Goal: Task Accomplishment & Management: Manage account settings

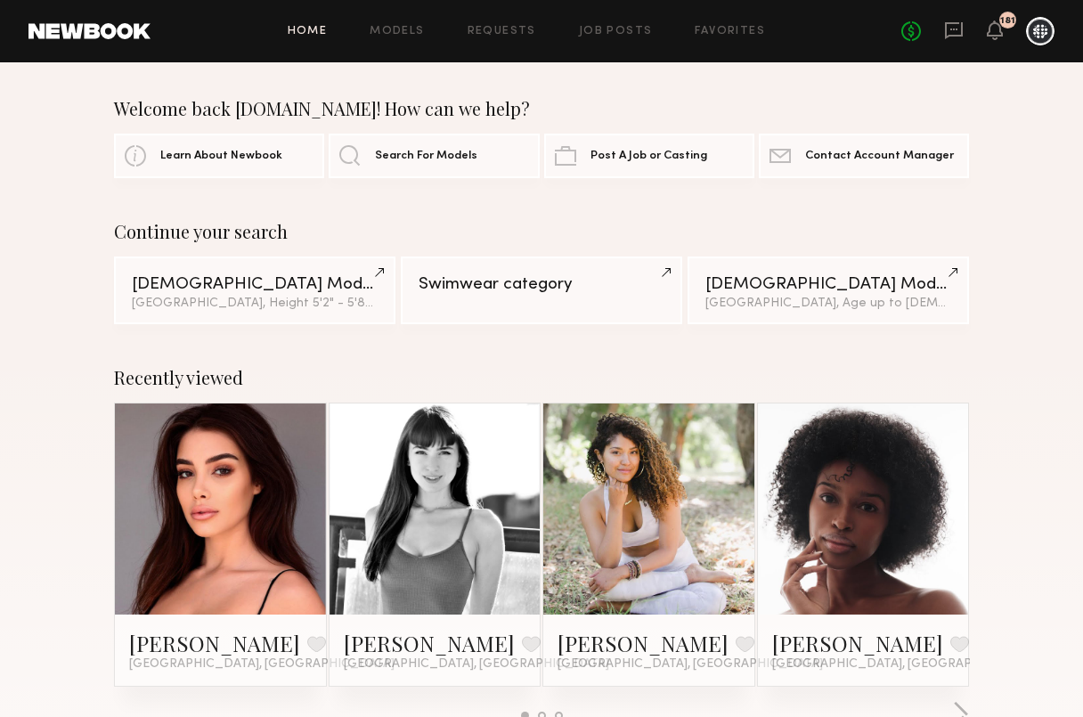
click at [1035, 33] on div at bounding box center [1040, 31] width 28 height 28
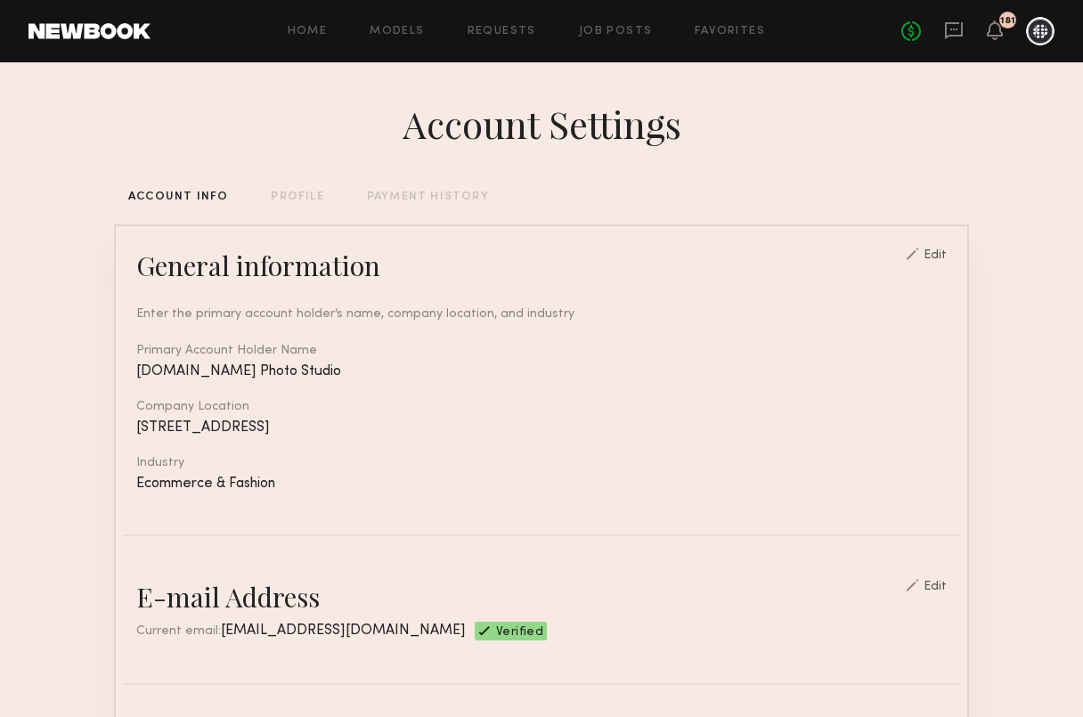
click at [413, 198] on div "PAYMENT HISTORY" at bounding box center [428, 197] width 122 height 12
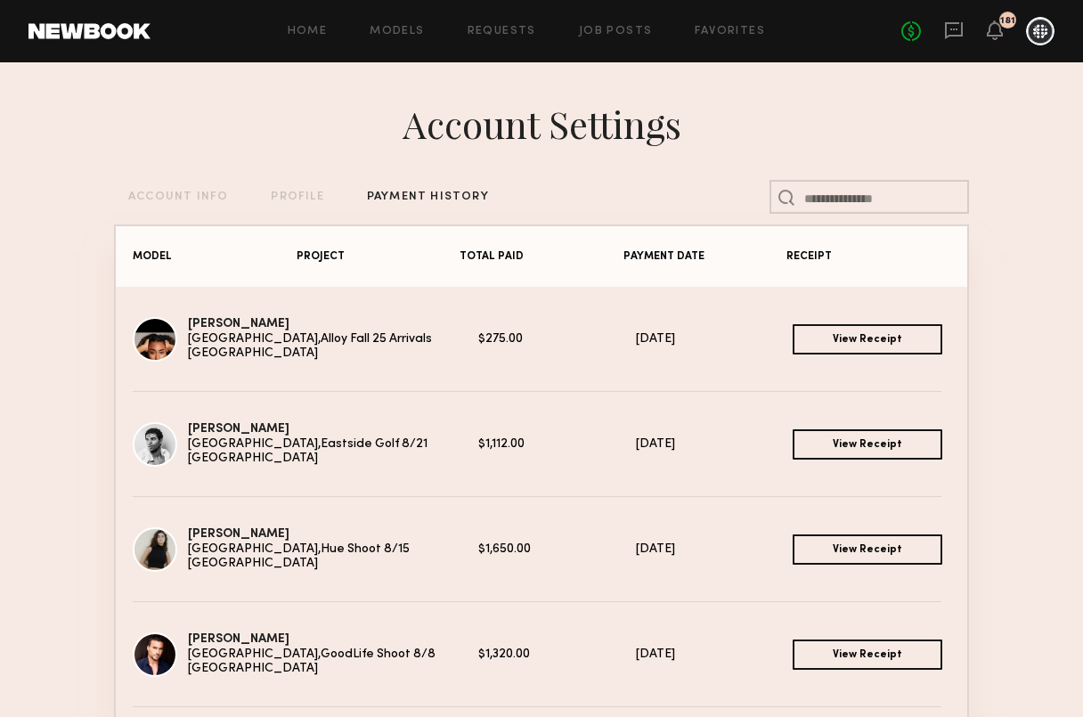
click at [859, 449] on link "View Receipt" at bounding box center [866, 444] width 149 height 30
click at [859, 546] on link "View Receipt" at bounding box center [866, 549] width 149 height 30
click at [832, 655] on link "View Receipt" at bounding box center [866, 654] width 149 height 30
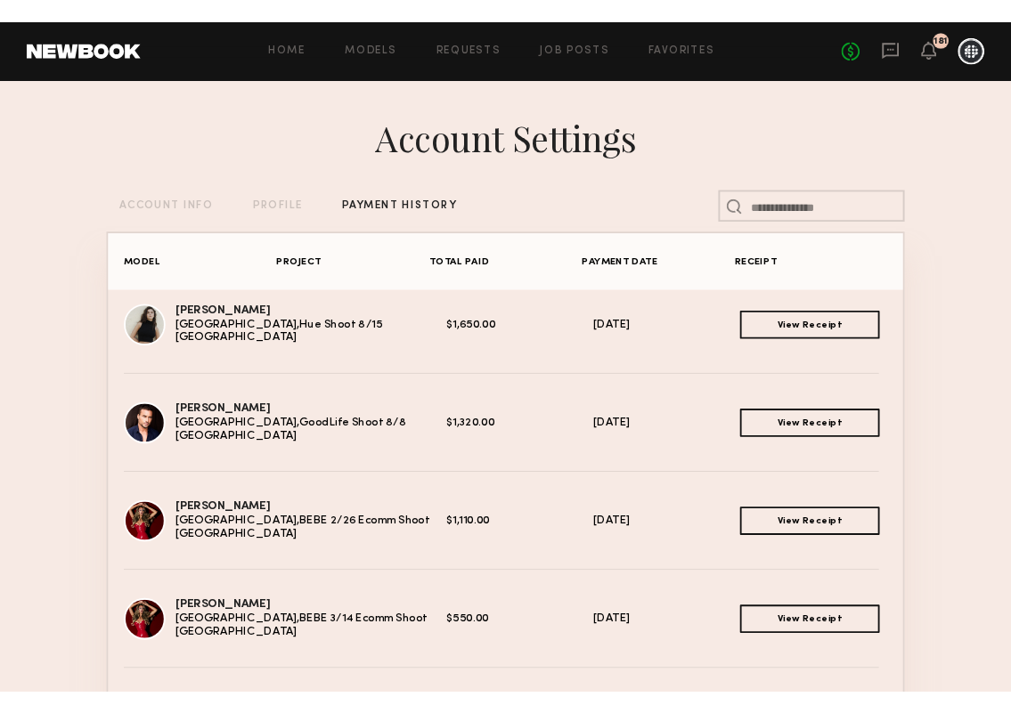
scroll to position [227, 0]
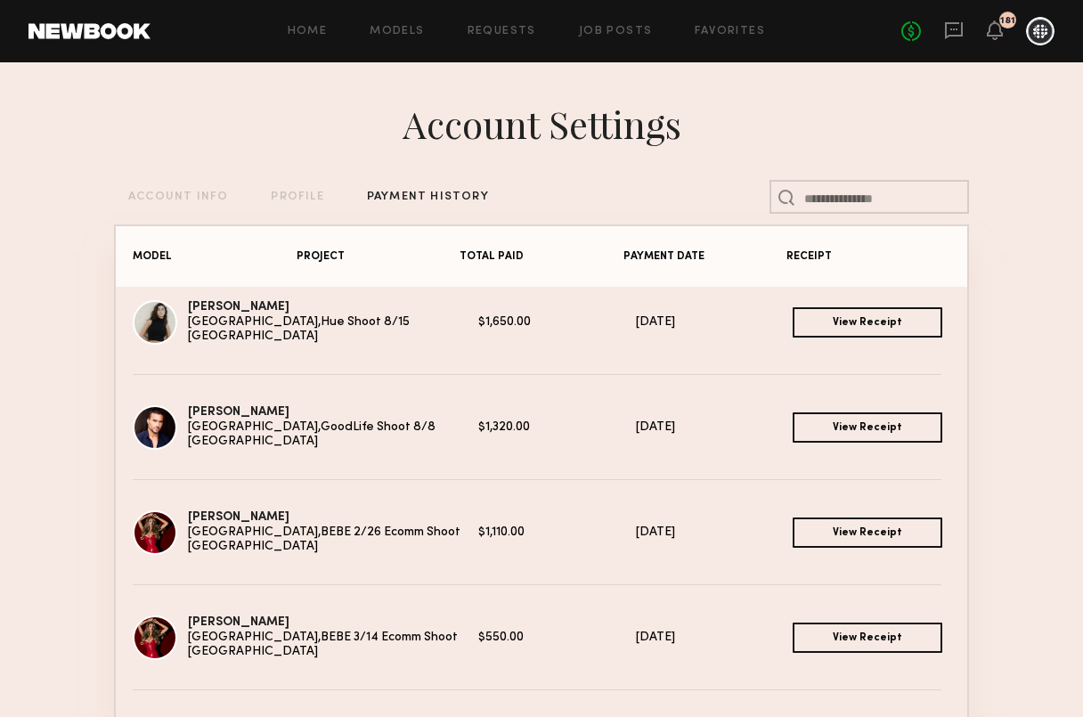
click at [848, 538] on link "View Receipt" at bounding box center [866, 532] width 149 height 30
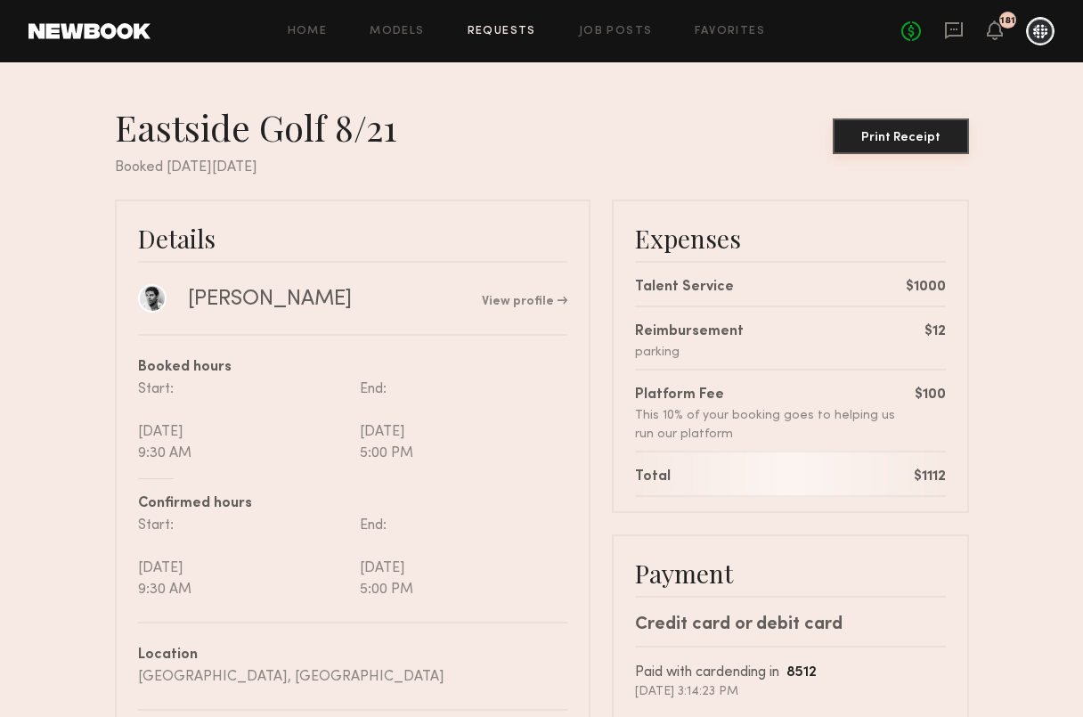
click at [860, 154] on common-button "Print Receipt" at bounding box center [900, 131] width 136 height 52
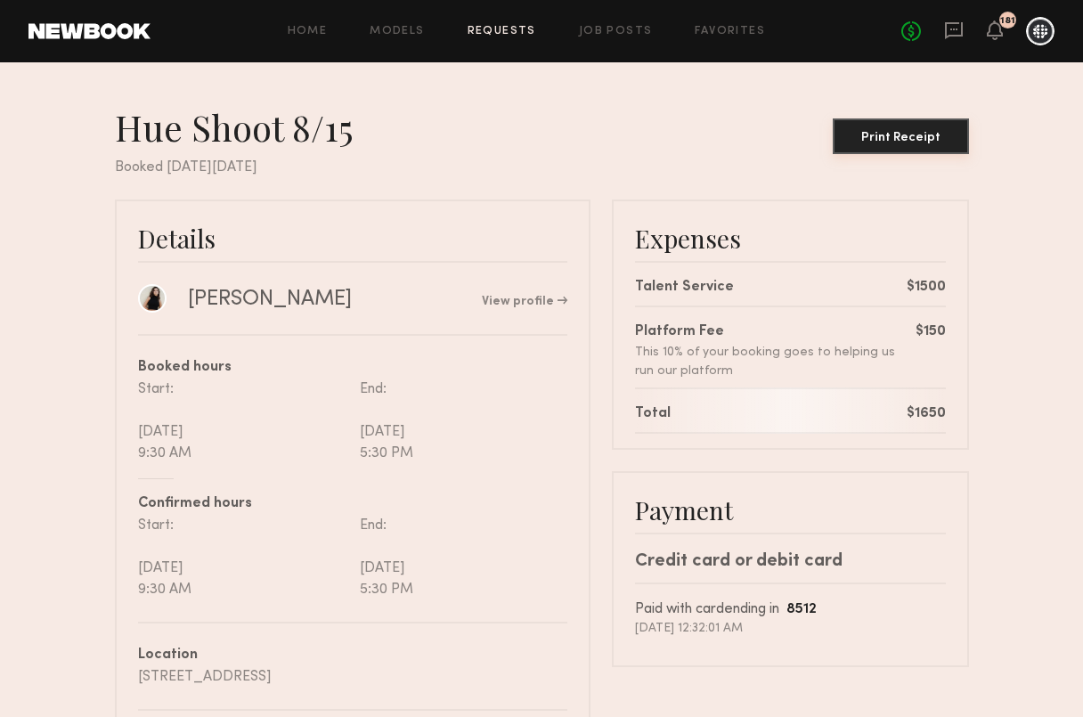
click at [900, 126] on button "Print Receipt" at bounding box center [900, 136] width 136 height 36
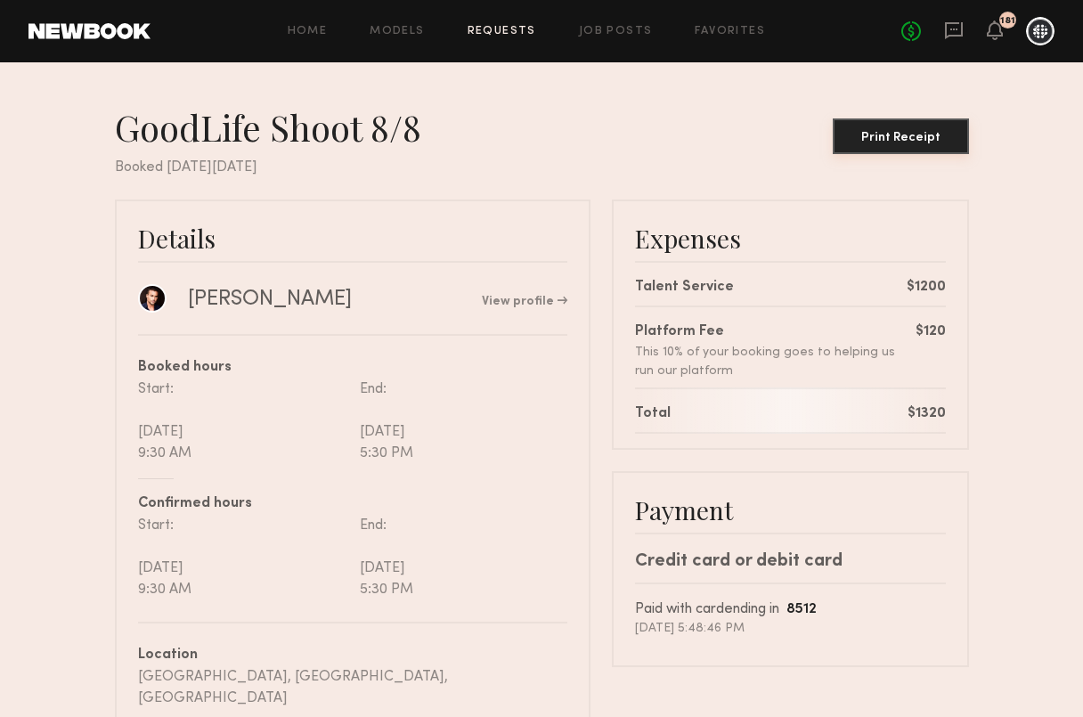
click at [907, 140] on div "Print Receipt" at bounding box center [901, 138] width 122 height 12
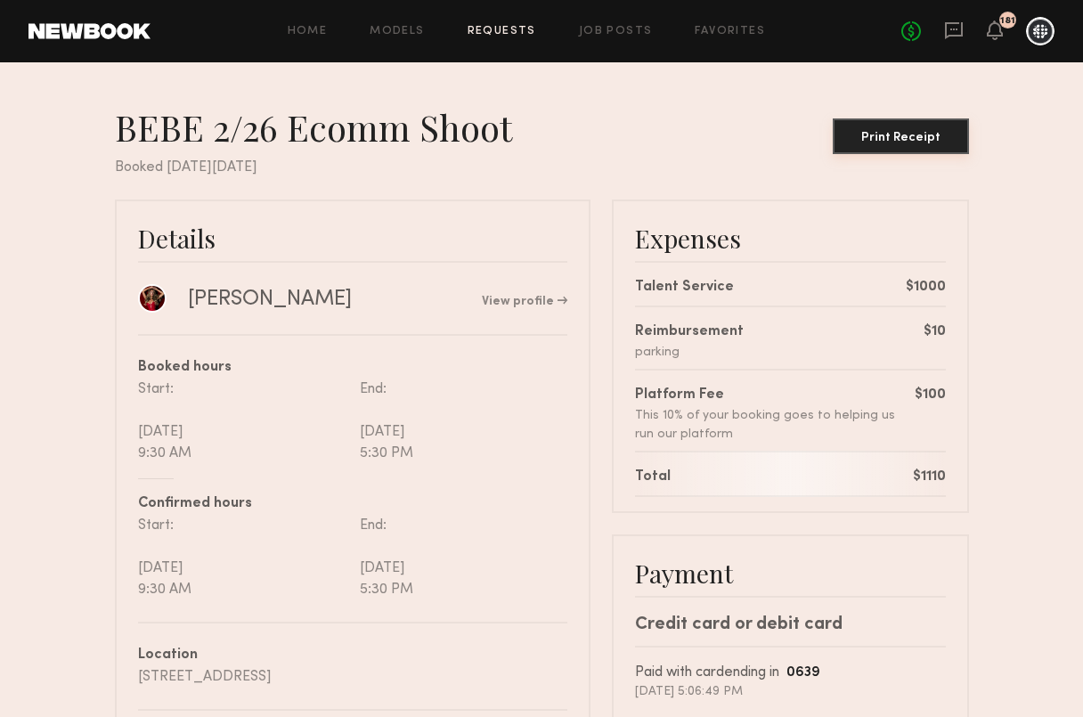
click at [880, 138] on div "Print Receipt" at bounding box center [901, 138] width 122 height 12
